Goal: Check status: Check status

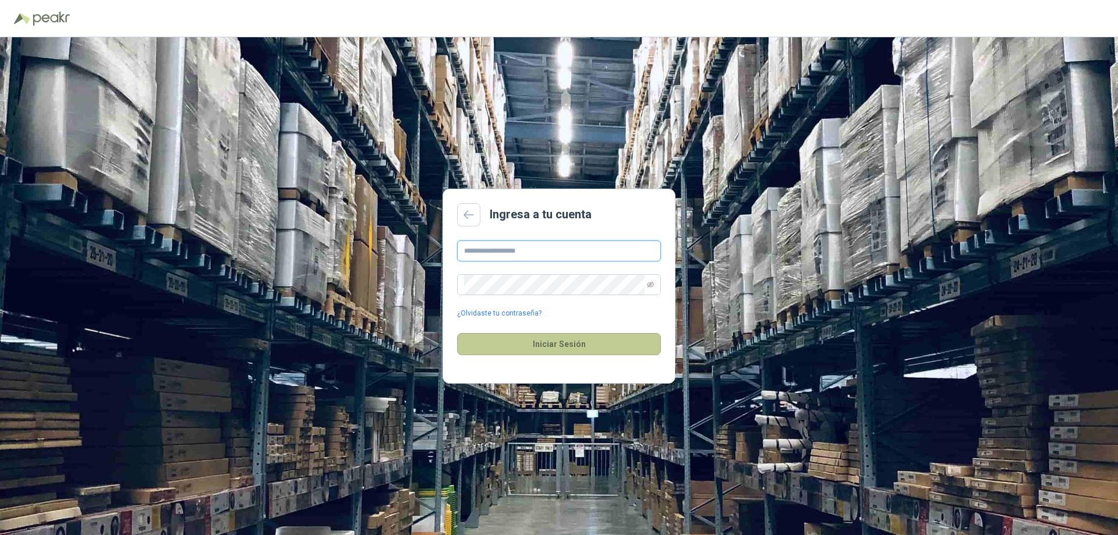
type input "**********"
click at [576, 342] on button "Iniciar Sesión" at bounding box center [559, 344] width 204 height 22
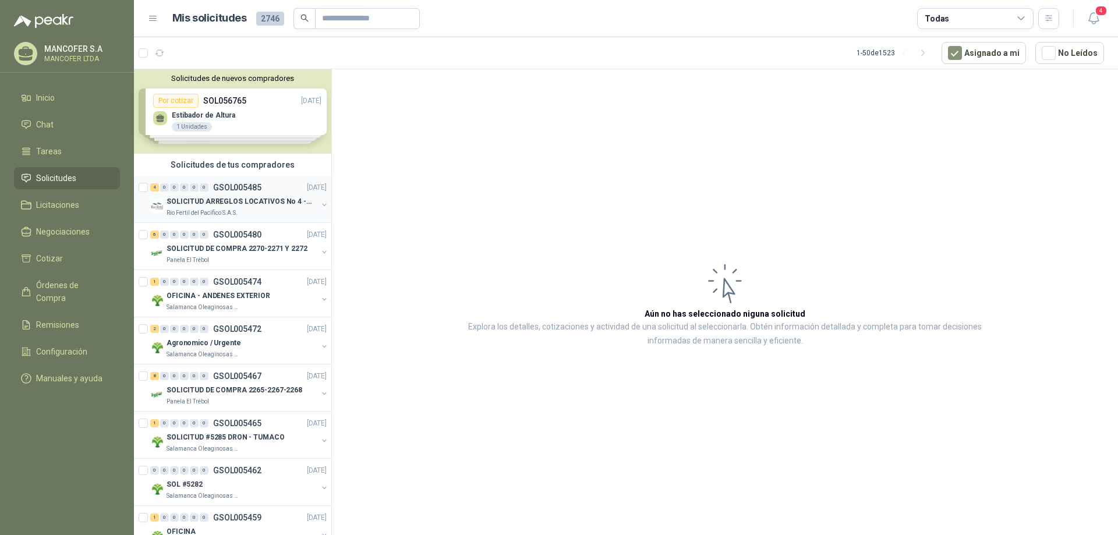
click at [231, 188] on p "GSOL005485" at bounding box center [237, 187] width 48 height 8
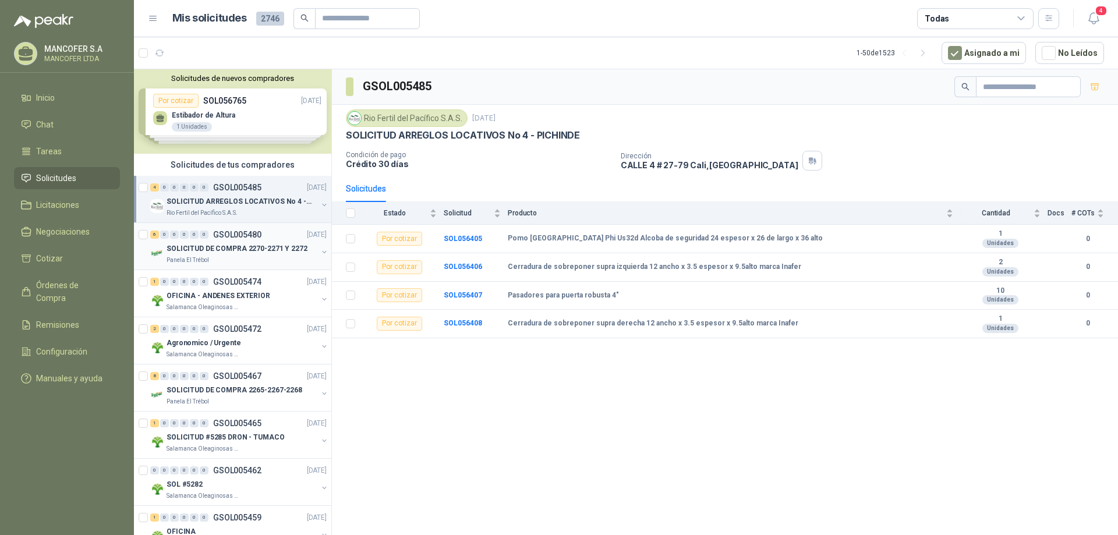
click at [265, 244] on p "SOLICITUD DE COMPRA 2270-2271 Y 2272" at bounding box center [236, 248] width 141 height 11
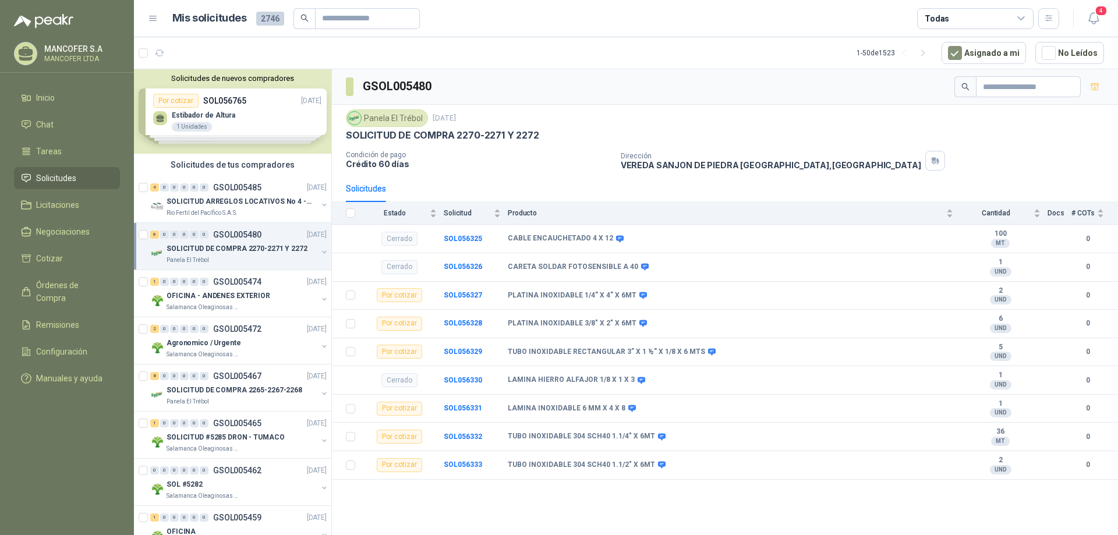
click at [249, 129] on div "Solicitudes de nuevos compradores Por cotizar SOL056765 [DATE] Estibador de Alt…" at bounding box center [232, 111] width 197 height 84
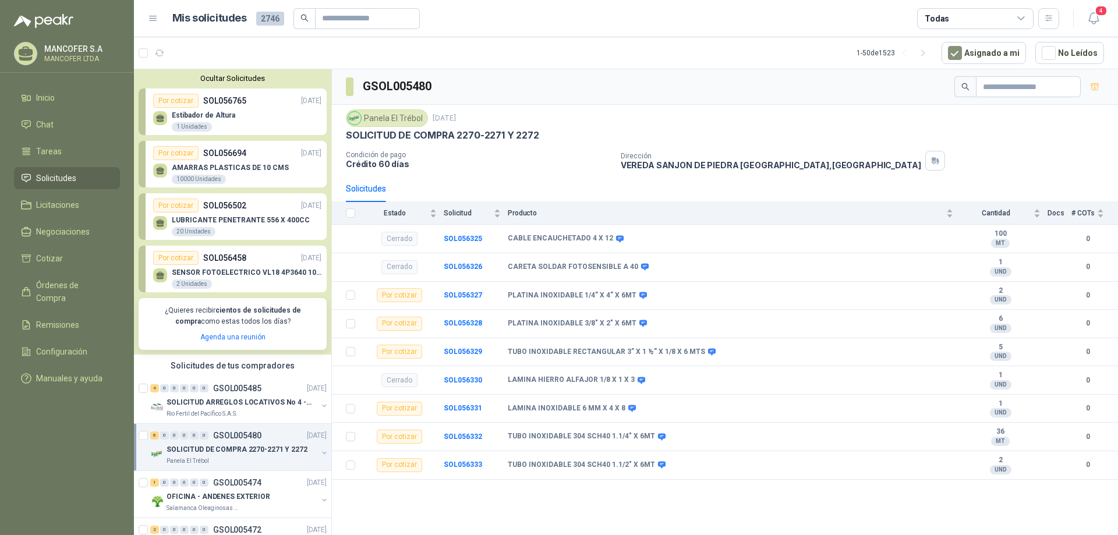
click at [297, 126] on div "Estibador de Altura 1 Unidades" at bounding box center [237, 120] width 168 height 24
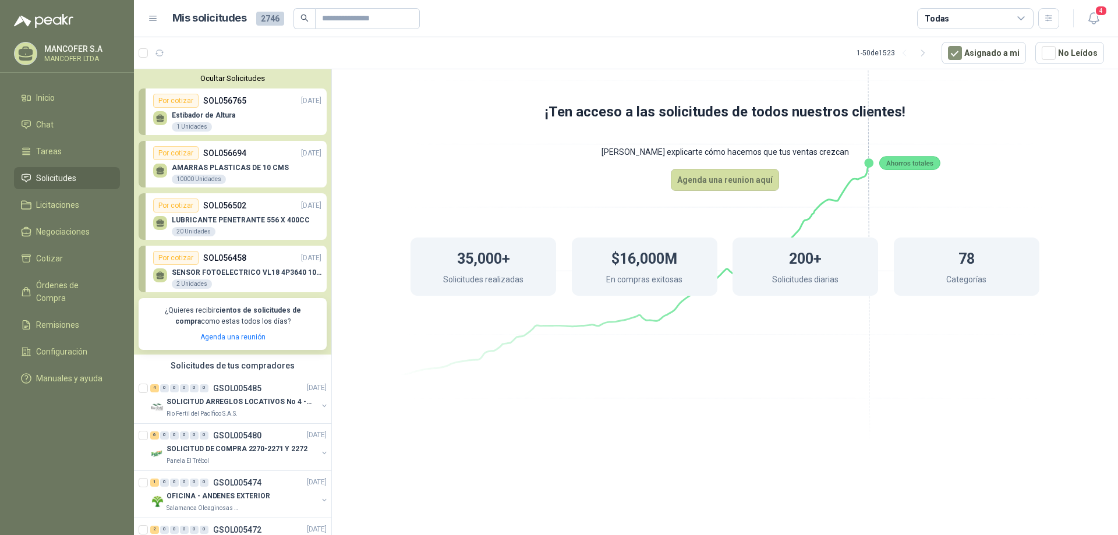
drag, startPoint x: 1080, startPoint y: 1, endPoint x: 1047, endPoint y: 178, distance: 180.0
click at [1046, 212] on div "35,000+ Solicitudes realizadas $16,000M En compras exitosas 200+ Solicitudes di…" at bounding box center [725, 266] width 722 height 151
click at [1093, 20] on icon "button" at bounding box center [1093, 18] width 15 height 15
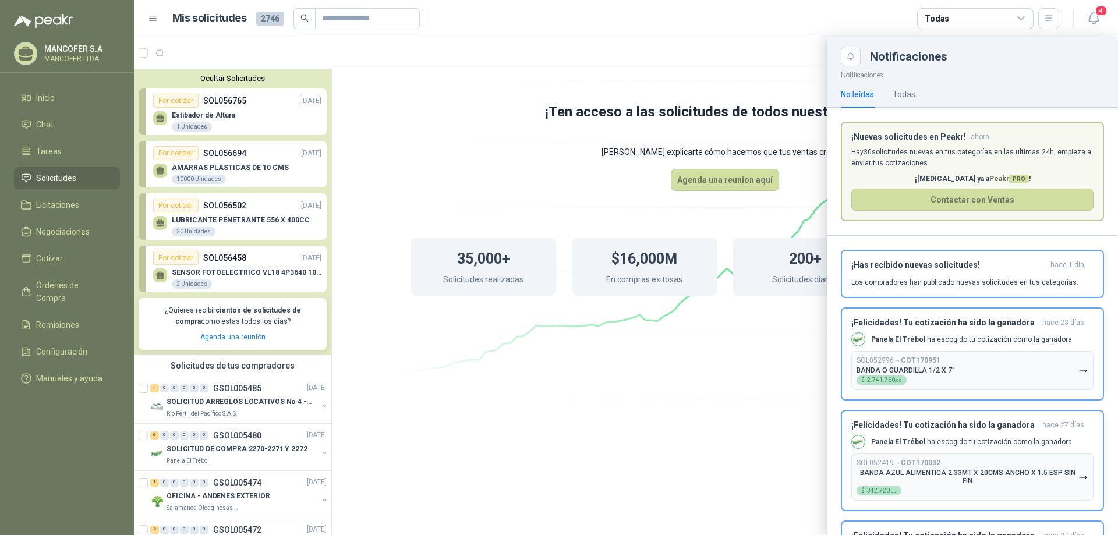
click at [728, 373] on div at bounding box center [626, 286] width 984 height 498
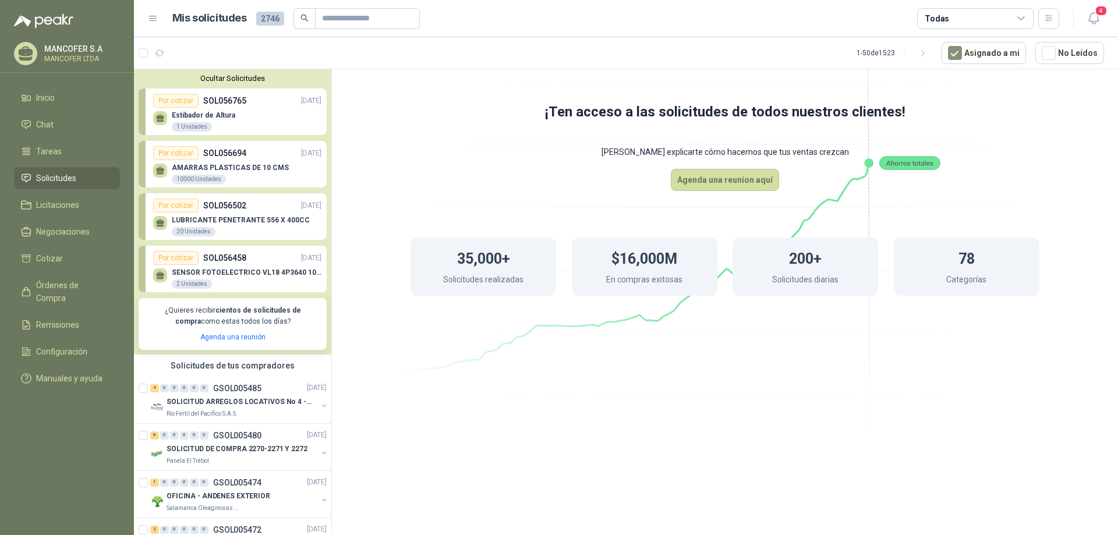
click at [152, 16] on icon at bounding box center [153, 18] width 7 height 5
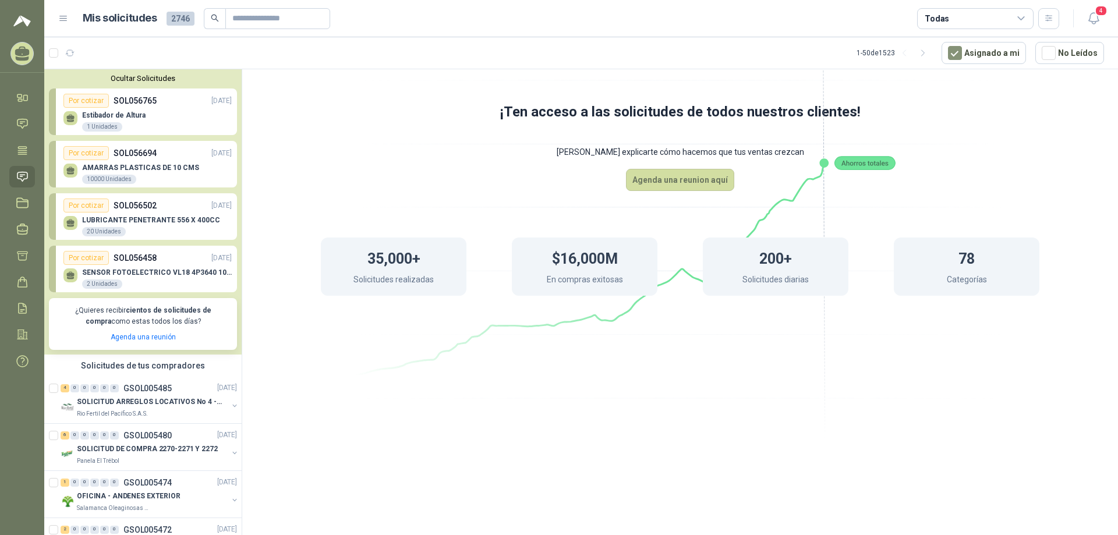
click at [32, 51] on div at bounding box center [21, 53] width 23 height 23
